Goal: Task Accomplishment & Management: Manage account settings

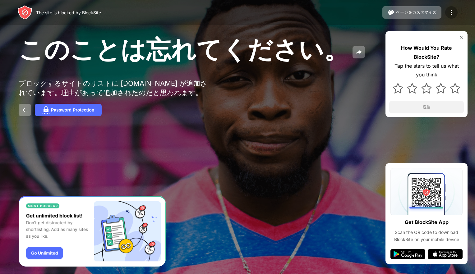
click at [453, 16] on img at bounding box center [451, 12] width 7 height 7
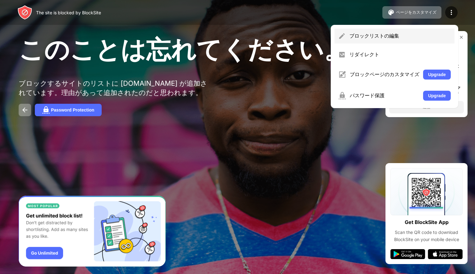
click at [418, 38] on div "ブロックリストの編集" at bounding box center [399, 36] width 101 height 7
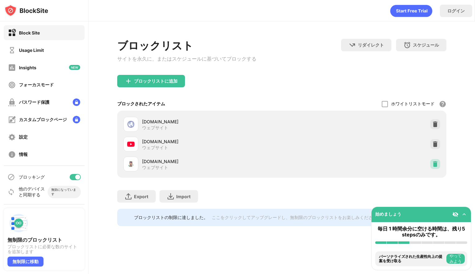
click at [437, 167] on img at bounding box center [435, 164] width 6 height 6
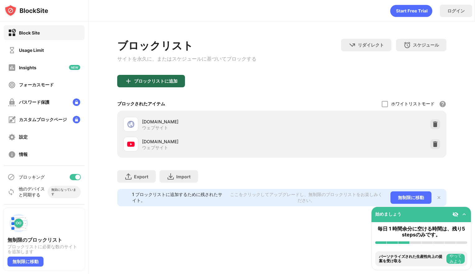
click at [153, 86] on div "ブロックリストに追加" at bounding box center [151, 81] width 68 height 12
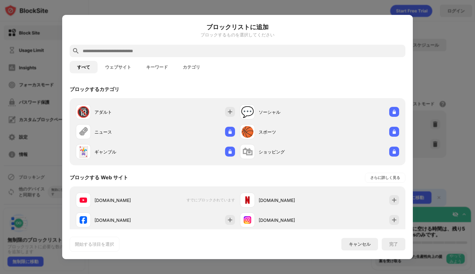
click at [108, 71] on button "ウェブサイト" at bounding box center [118, 67] width 41 height 12
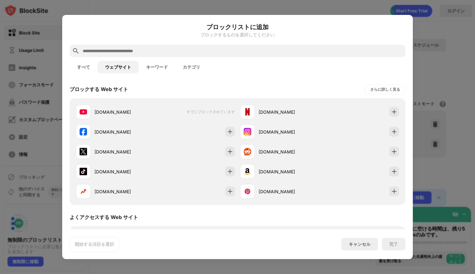
click at [121, 54] on input "text" at bounding box center [242, 50] width 321 height 7
type input "*"
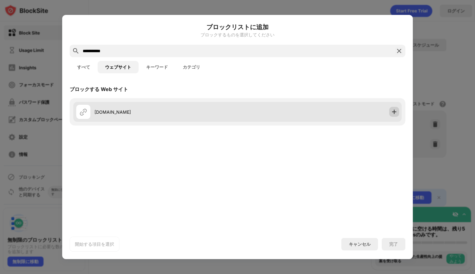
type input "**********"
click at [394, 111] on img at bounding box center [394, 112] width 6 height 6
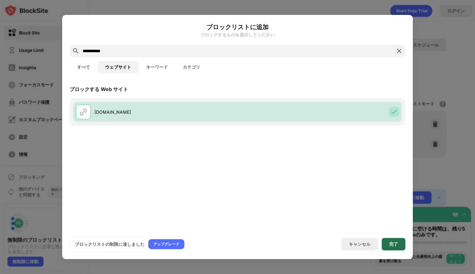
click at [386, 239] on div "完了" at bounding box center [394, 244] width 24 height 12
